Goal: Check status: Check status

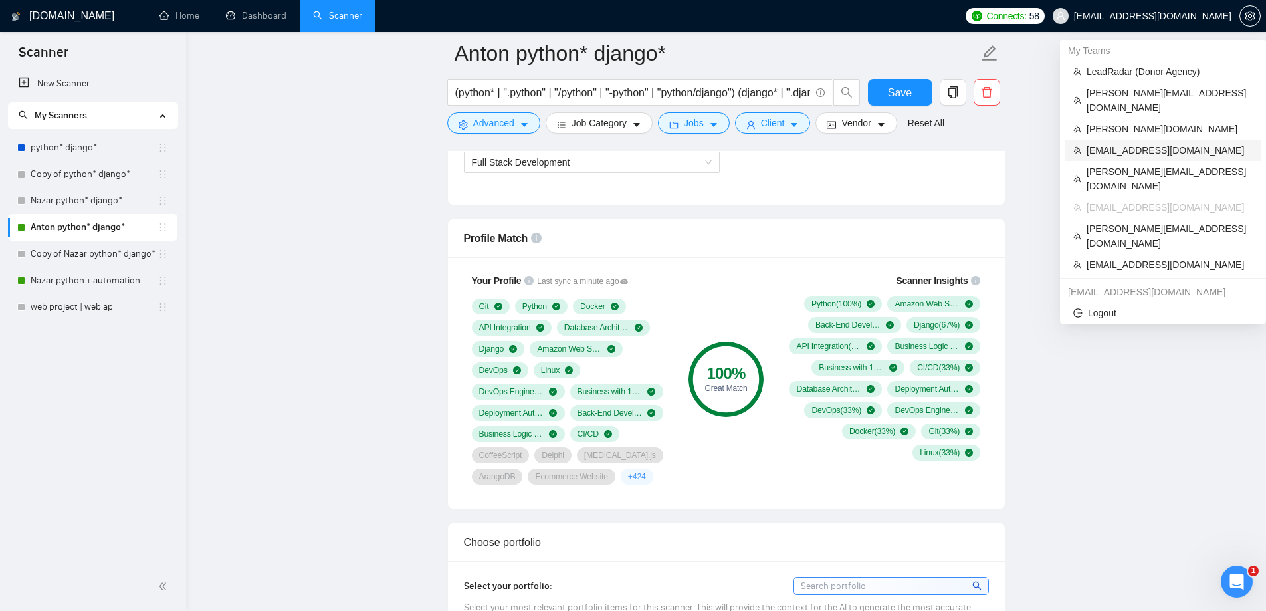
click at [1108, 143] on span "[EMAIL_ADDRESS][DOMAIN_NAME]" at bounding box center [1169, 150] width 166 height 15
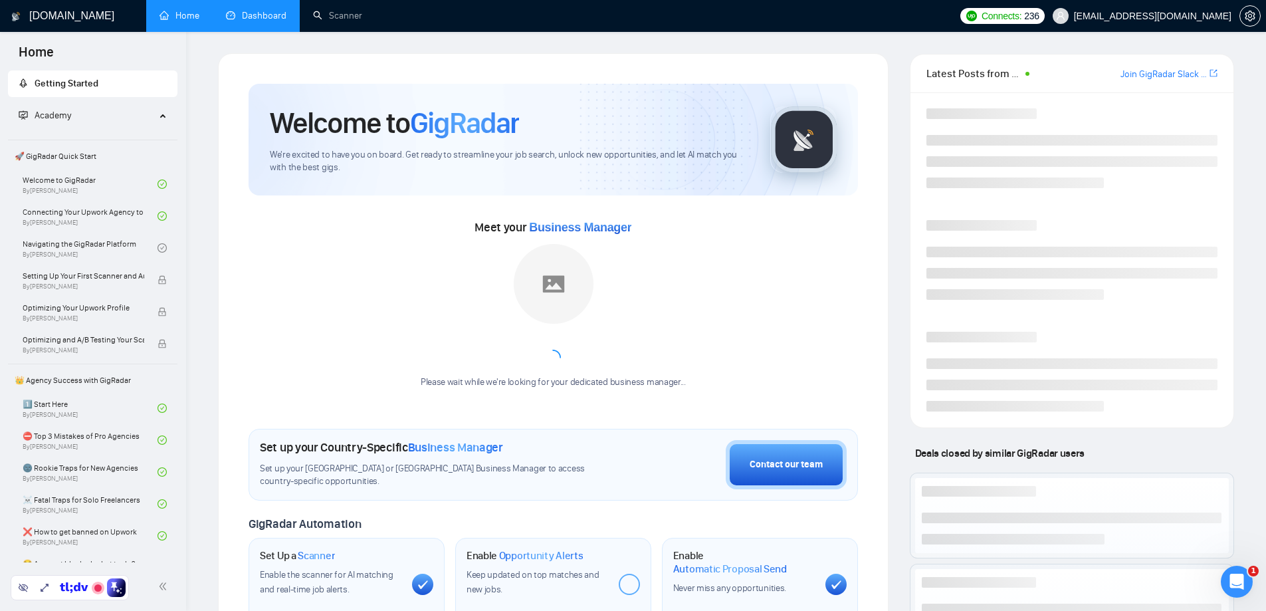
click at [256, 19] on link "Dashboard" at bounding box center [256, 15] width 60 height 11
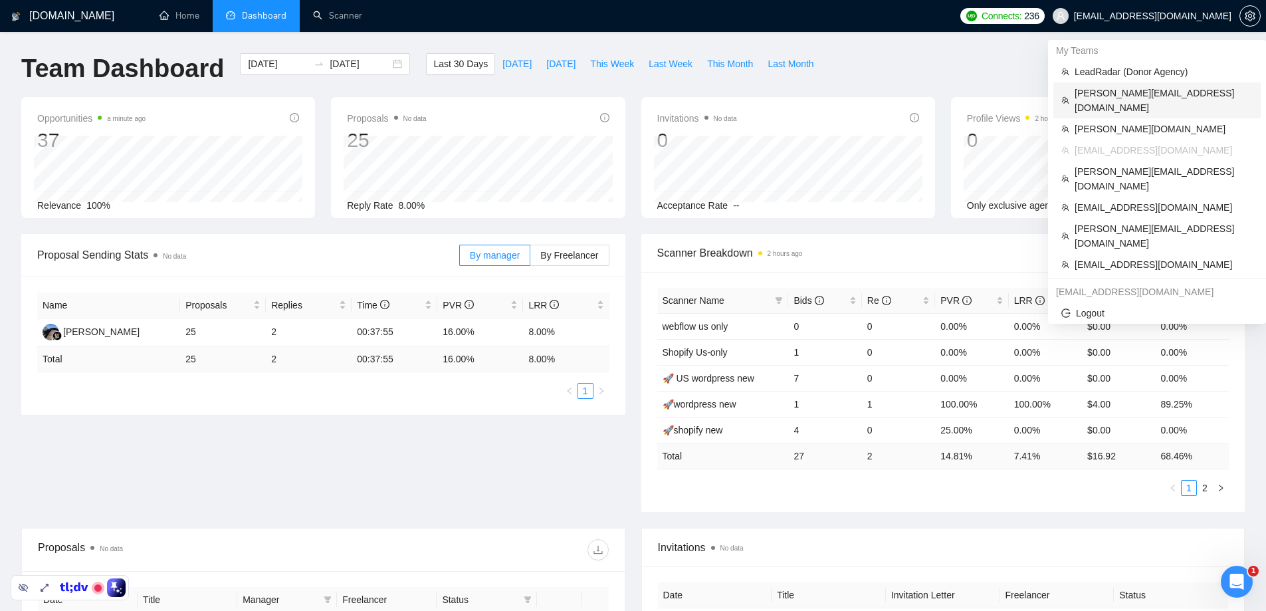
click at [1114, 93] on span "[PERSON_NAME][EMAIL_ADDRESS][DOMAIN_NAME]" at bounding box center [1163, 100] width 178 height 29
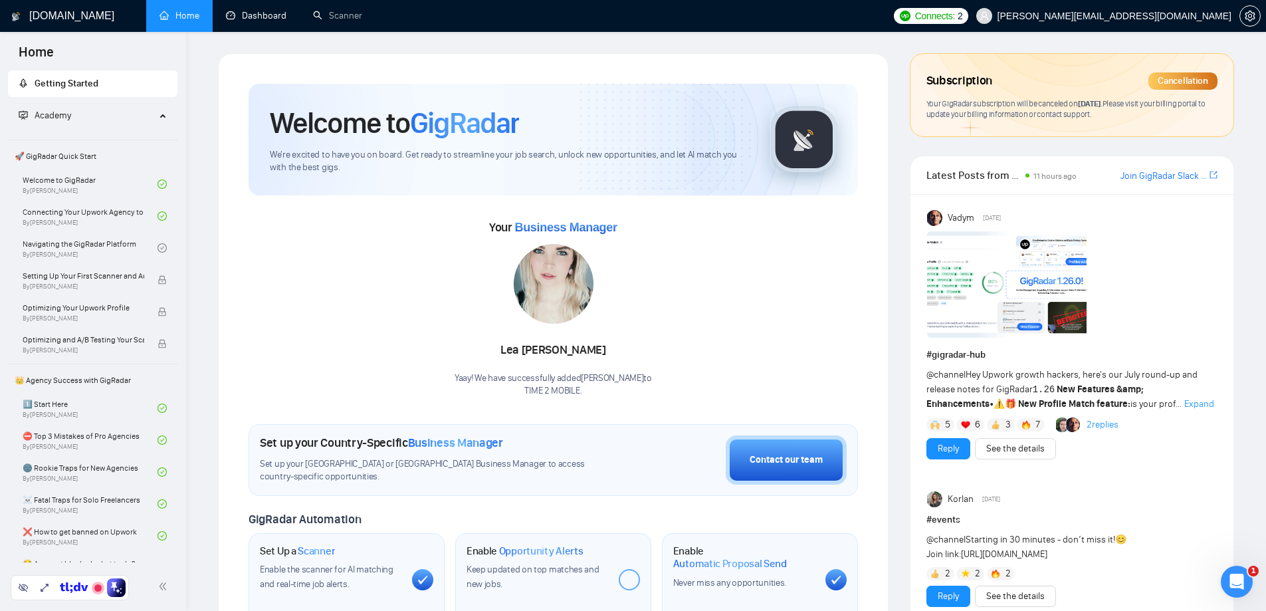
drag, startPoint x: 266, startPoint y: 7, endPoint x: 403, endPoint y: 51, distance: 143.1
click at [266, 10] on link "Dashboard" at bounding box center [256, 15] width 60 height 11
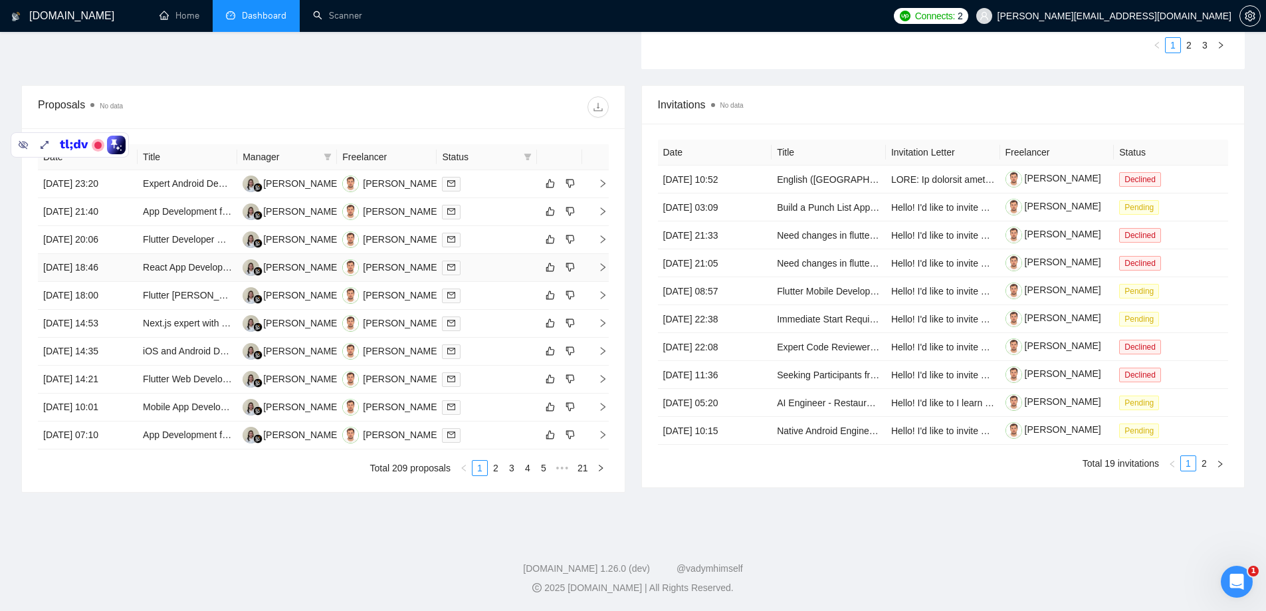
scroll to position [376, 0]
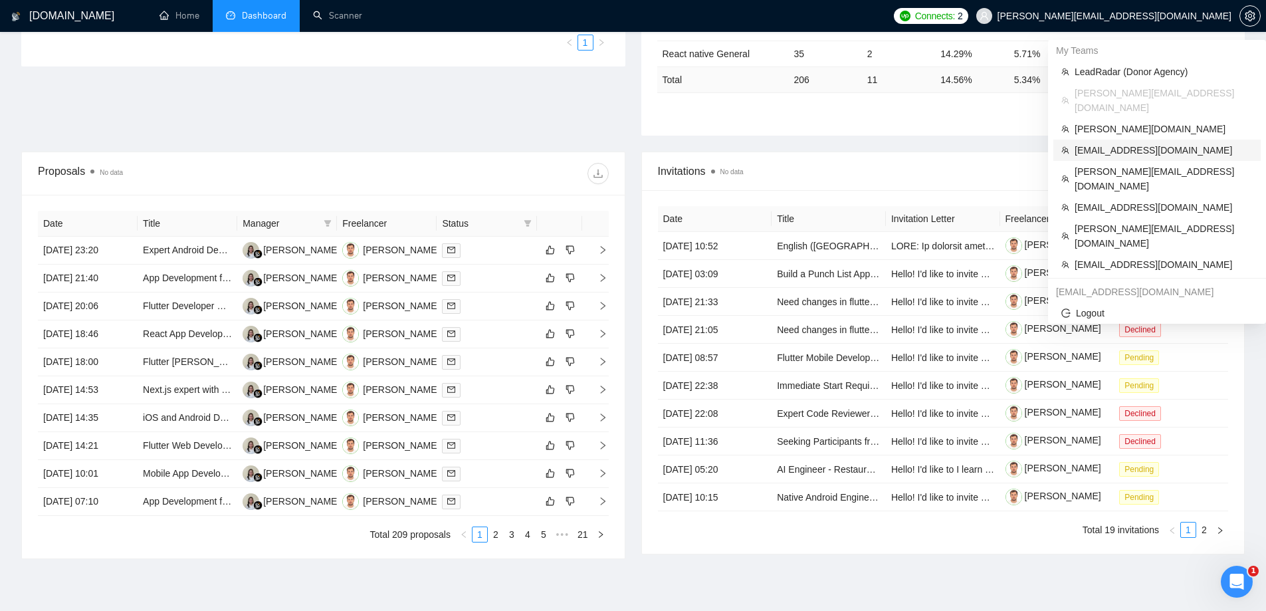
click at [1113, 143] on span "[EMAIL_ADDRESS][DOMAIN_NAME]" at bounding box center [1163, 150] width 178 height 15
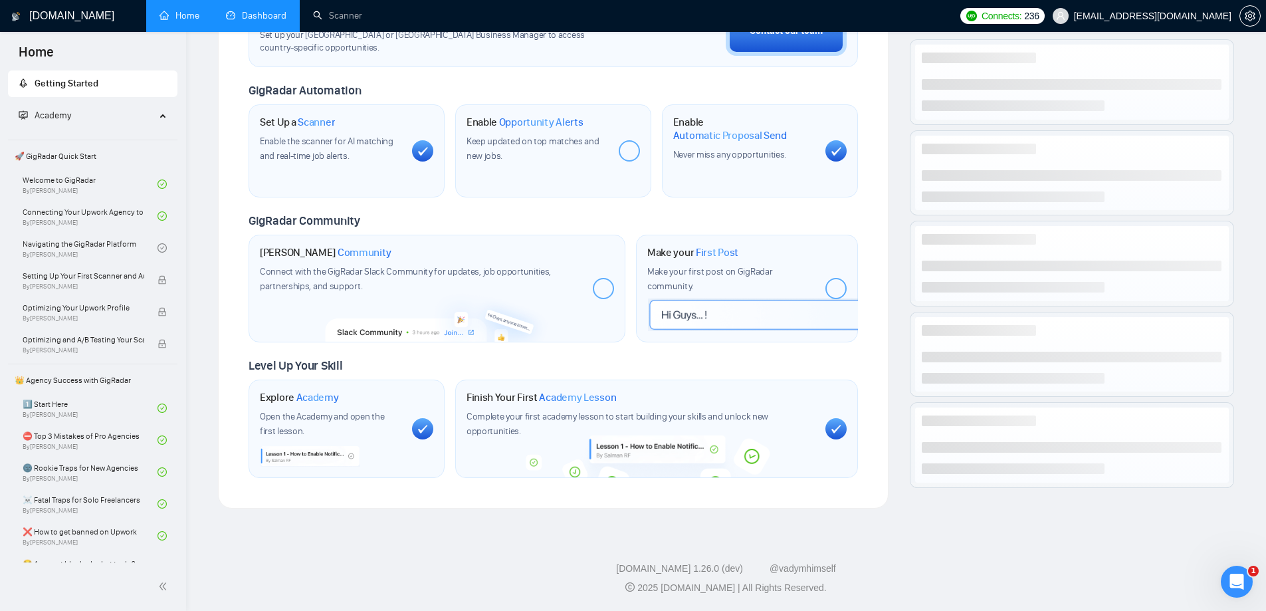
click at [270, 19] on link "Dashboard" at bounding box center [256, 15] width 60 height 11
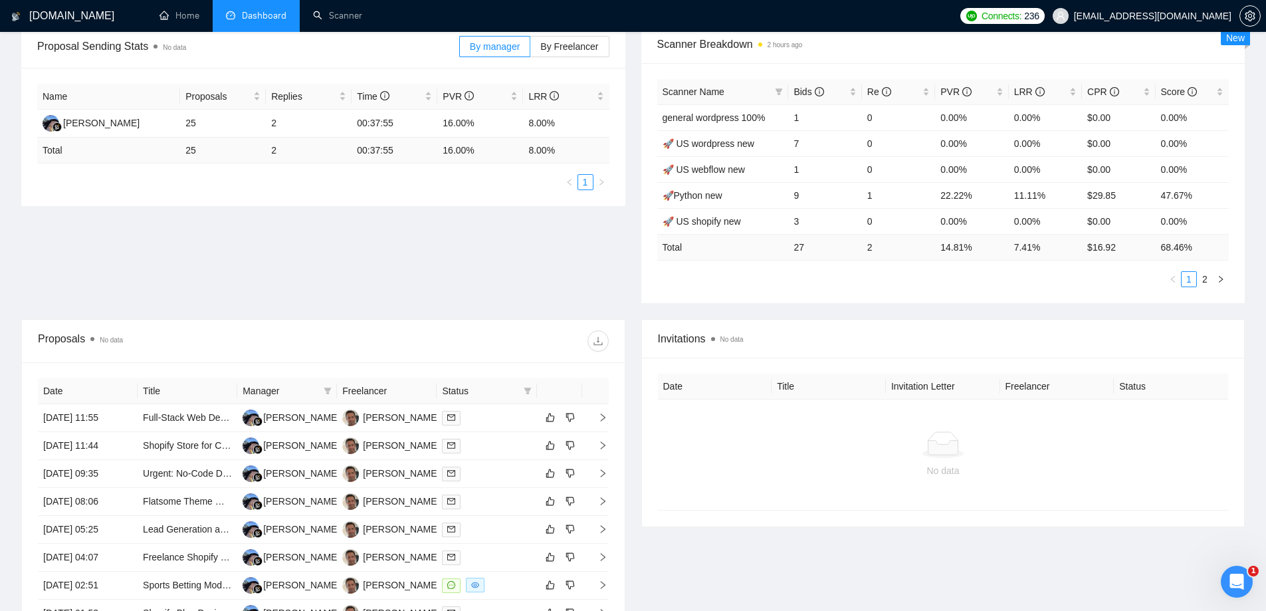
scroll to position [442, 0]
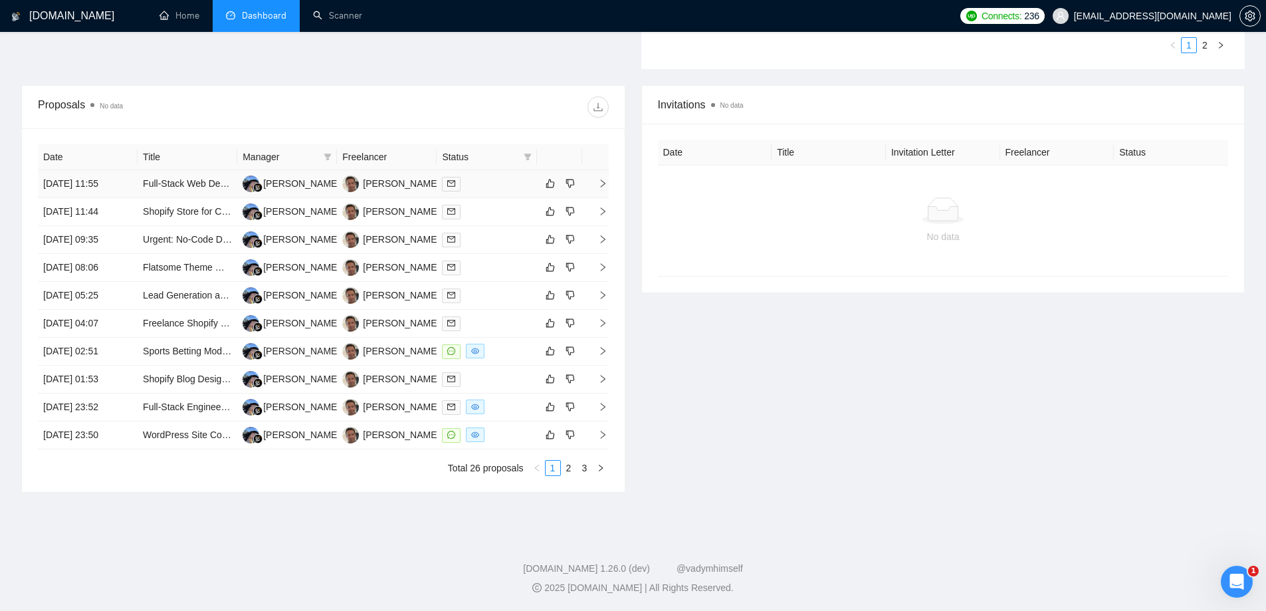
click at [95, 188] on td "[DATE] 11:55" at bounding box center [88, 184] width 100 height 28
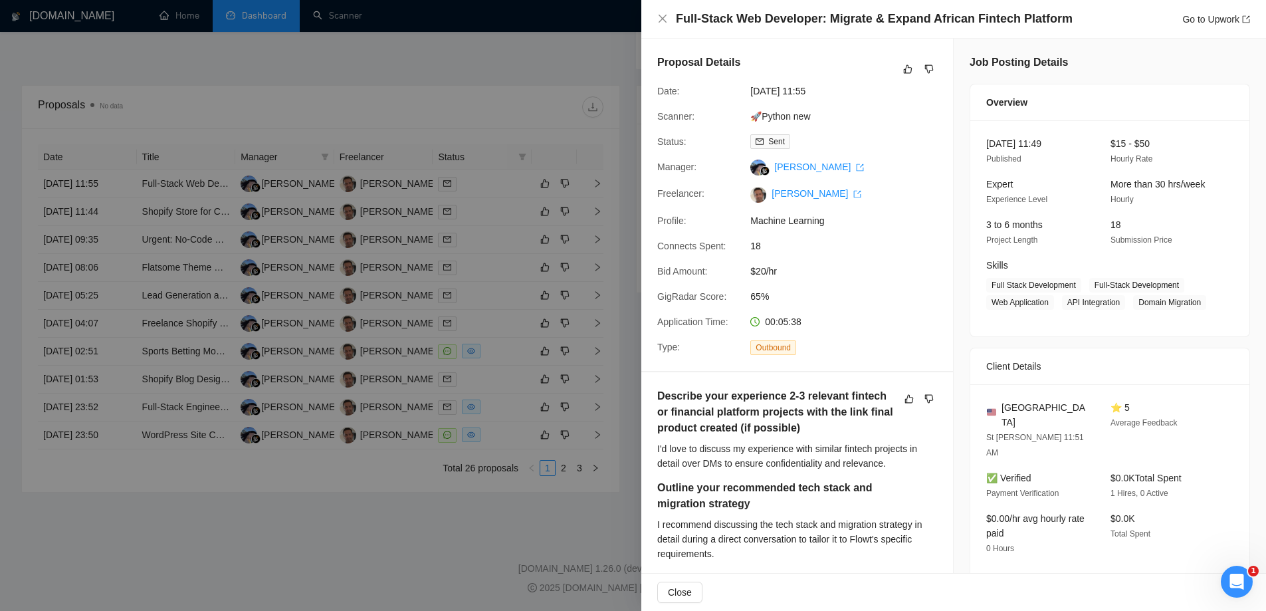
click at [146, 121] on div at bounding box center [633, 305] width 1266 height 611
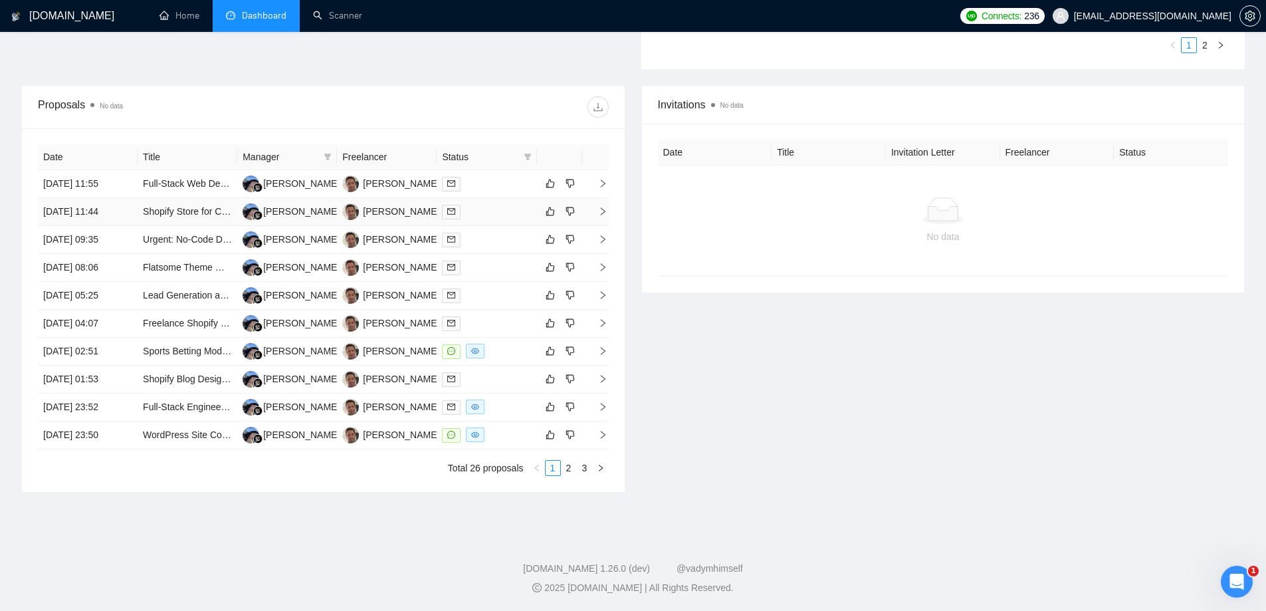
click at [88, 205] on td "[DATE] 11:44" at bounding box center [88, 212] width 100 height 28
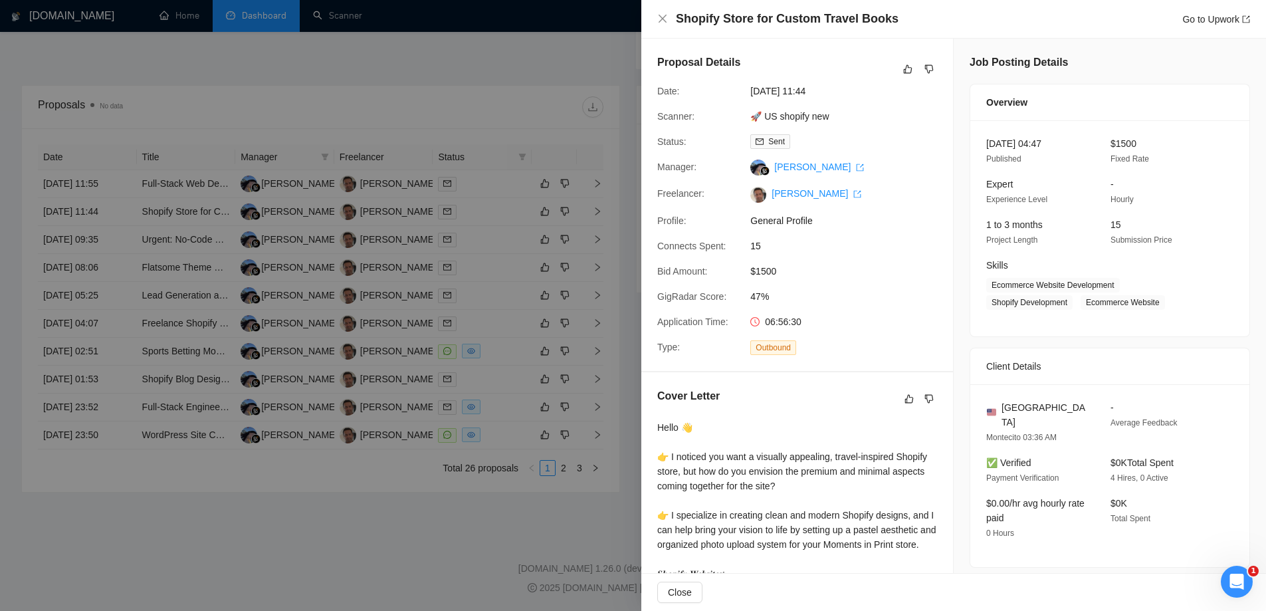
click at [223, 104] on div at bounding box center [633, 305] width 1266 height 611
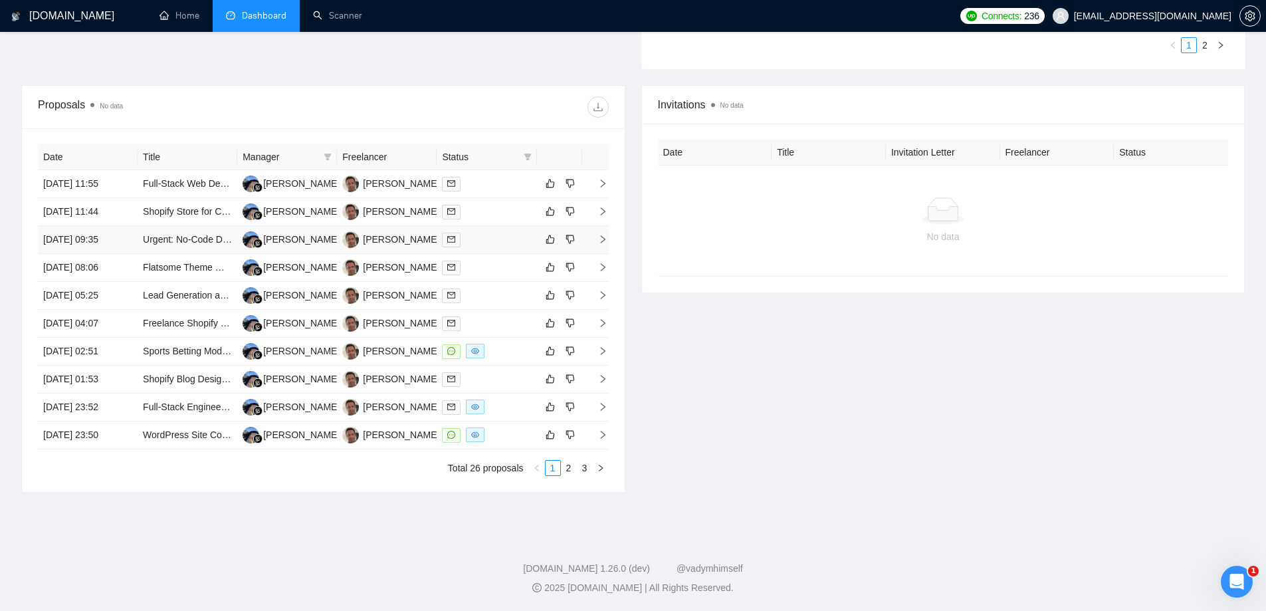
click at [86, 235] on td "[DATE] 09:35" at bounding box center [88, 240] width 100 height 28
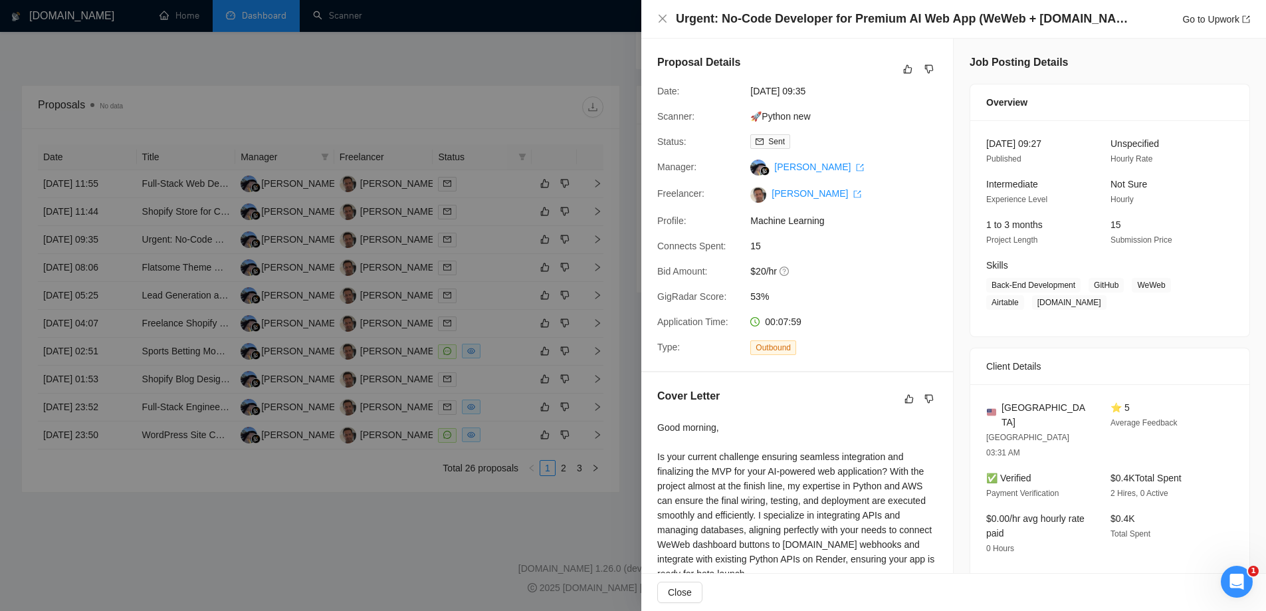
click at [246, 99] on div at bounding box center [633, 305] width 1266 height 611
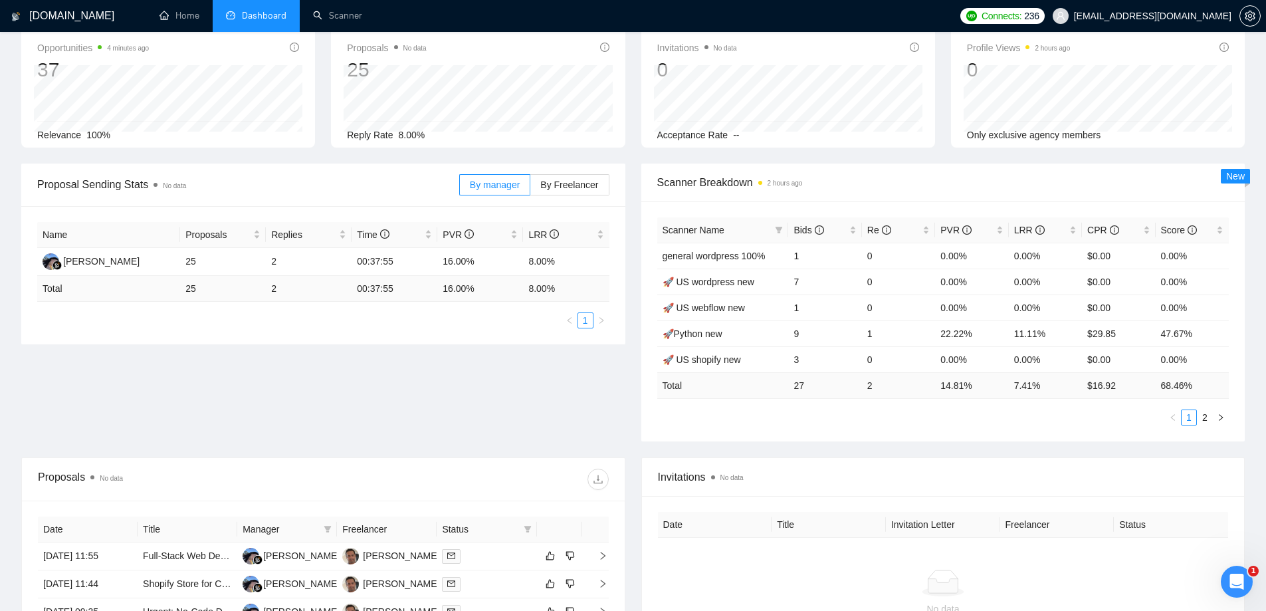
scroll to position [0, 0]
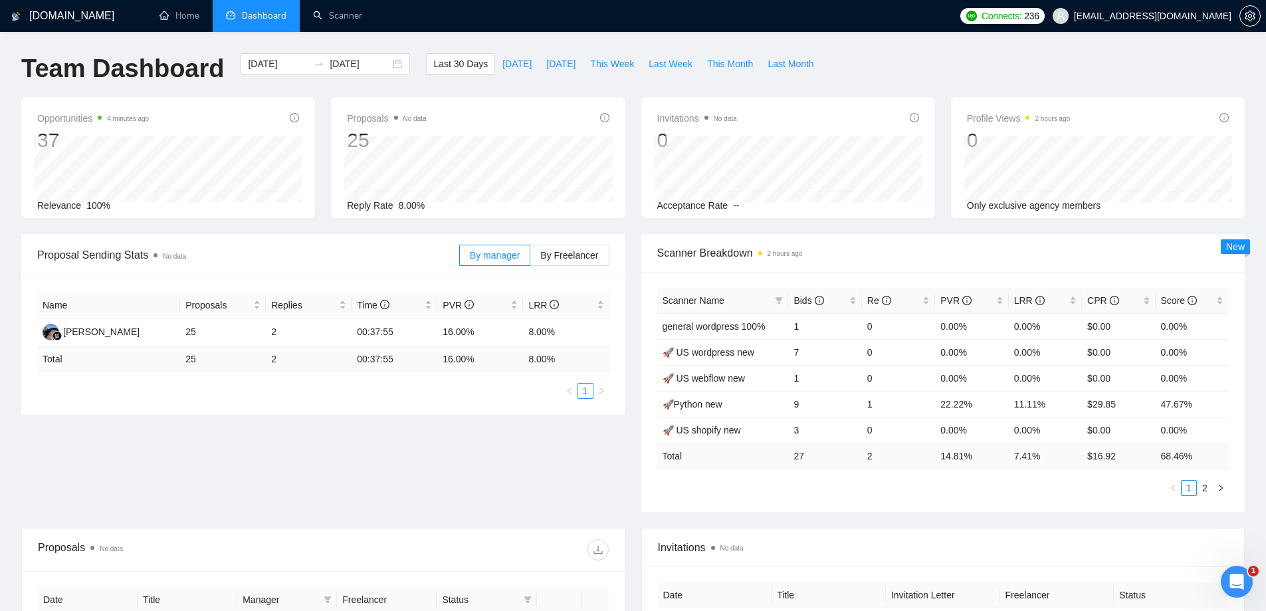
click at [953, 14] on ul "Home Dashboard Scanner" at bounding box center [545, 16] width 815 height 32
click at [546, 62] on span "[DATE]" at bounding box center [560, 63] width 29 height 15
type input "[DATE]"
